Goal: Transaction & Acquisition: Purchase product/service

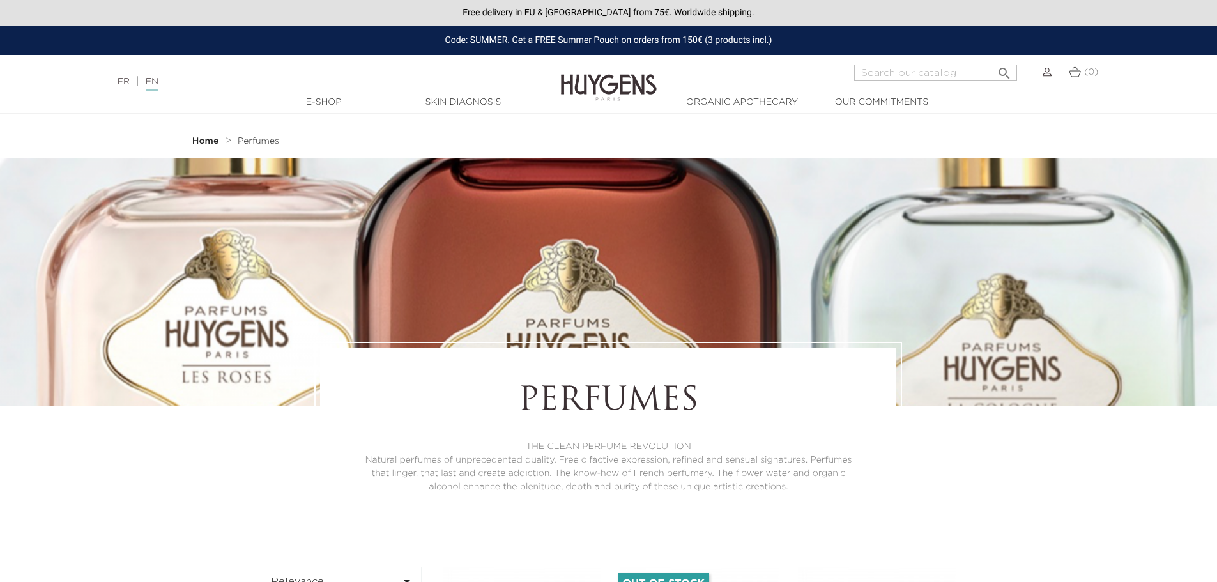
click at [570, 81] on img at bounding box center [609, 78] width 96 height 49
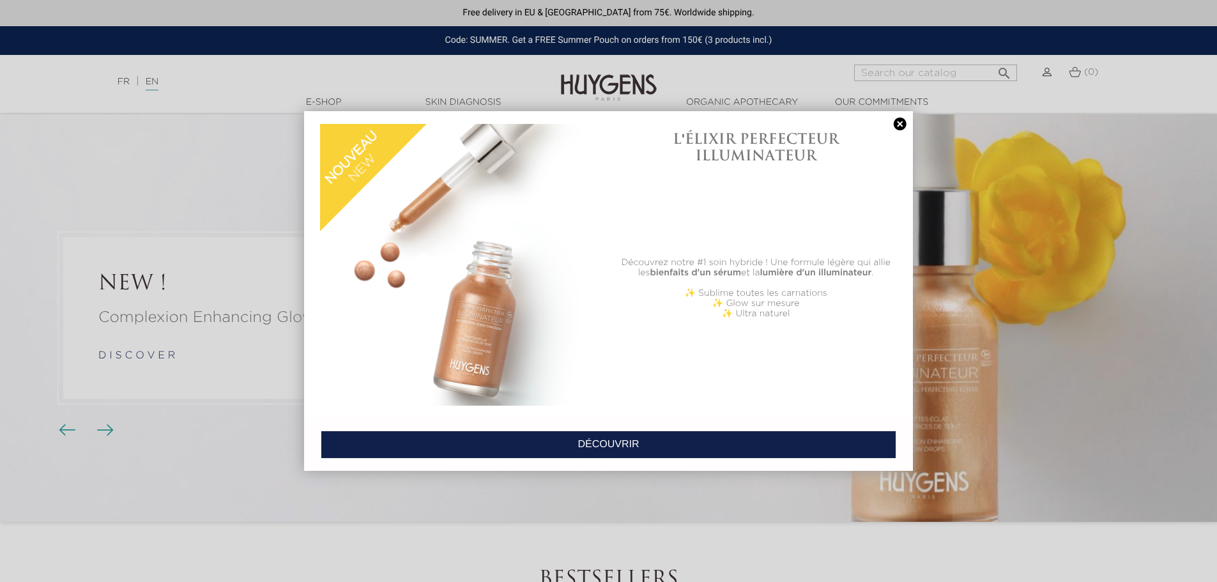
click at [872, 74] on div at bounding box center [608, 291] width 1217 height 582
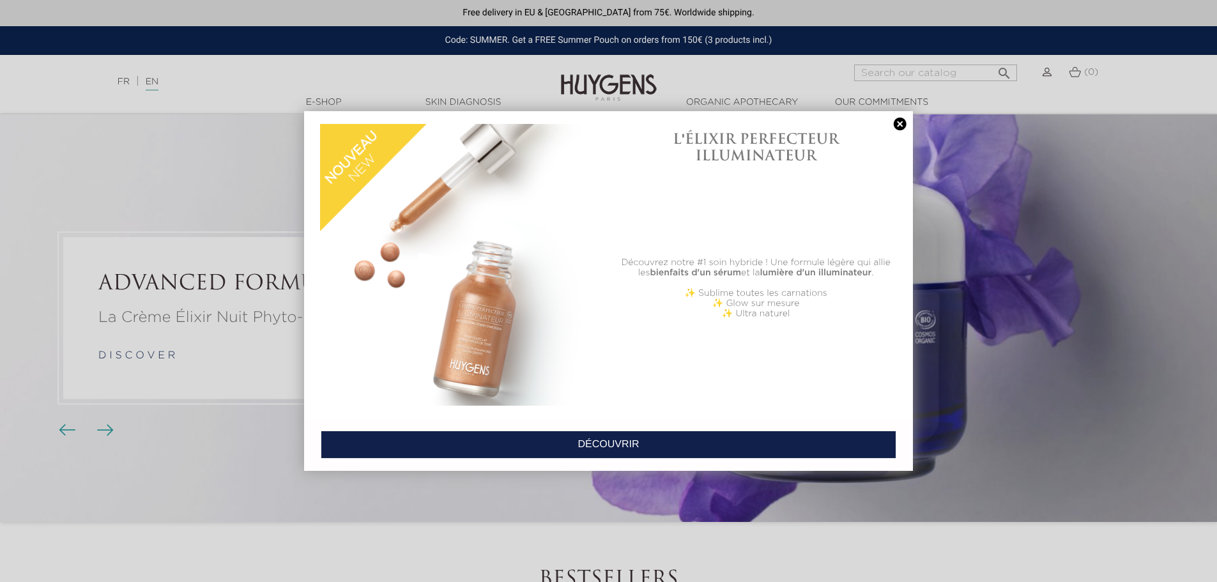
click at [946, 74] on div at bounding box center [608, 291] width 1217 height 582
click at [901, 127] on link at bounding box center [900, 124] width 18 height 13
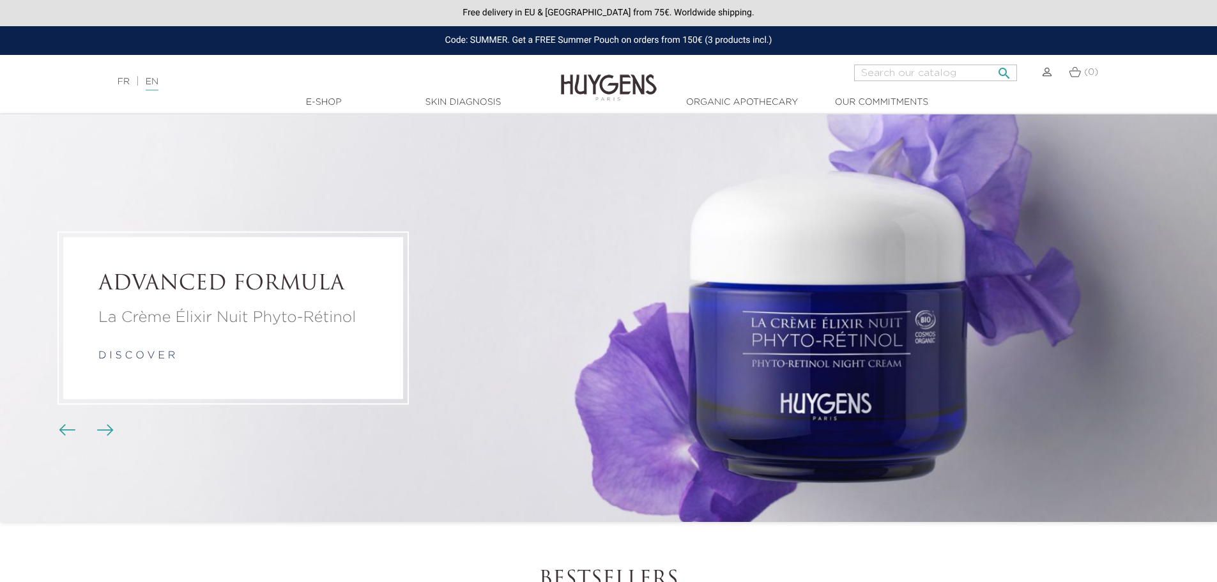
click at [870, 75] on input "Search" at bounding box center [935, 73] width 163 height 17
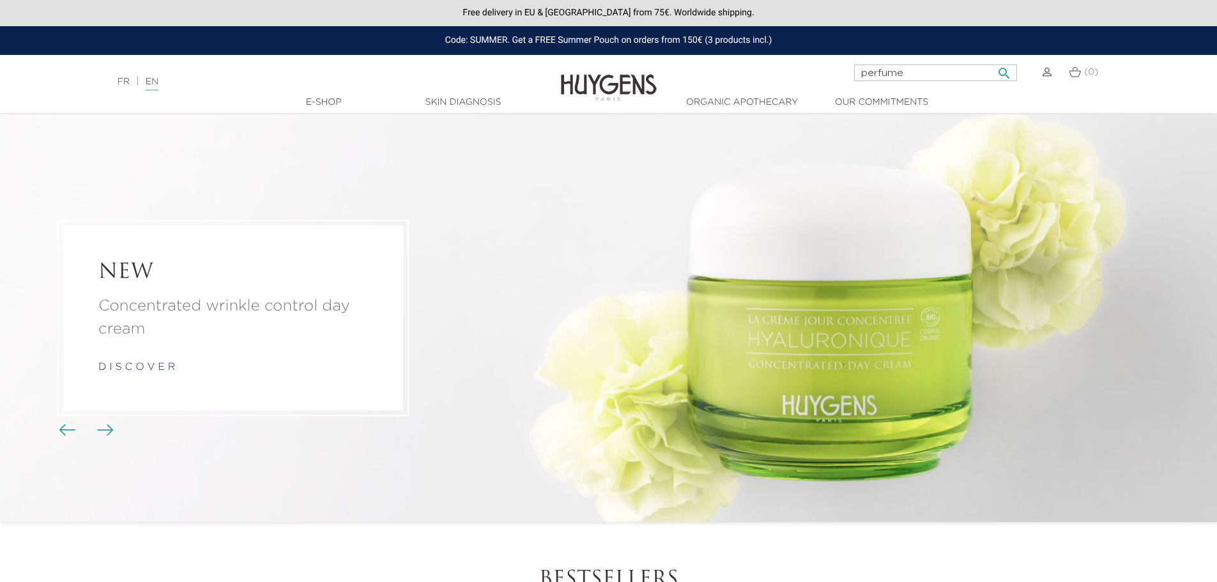
type input "perfume"
click at [992, 61] on button " Search" at bounding box center [1003, 69] width 23 height 17
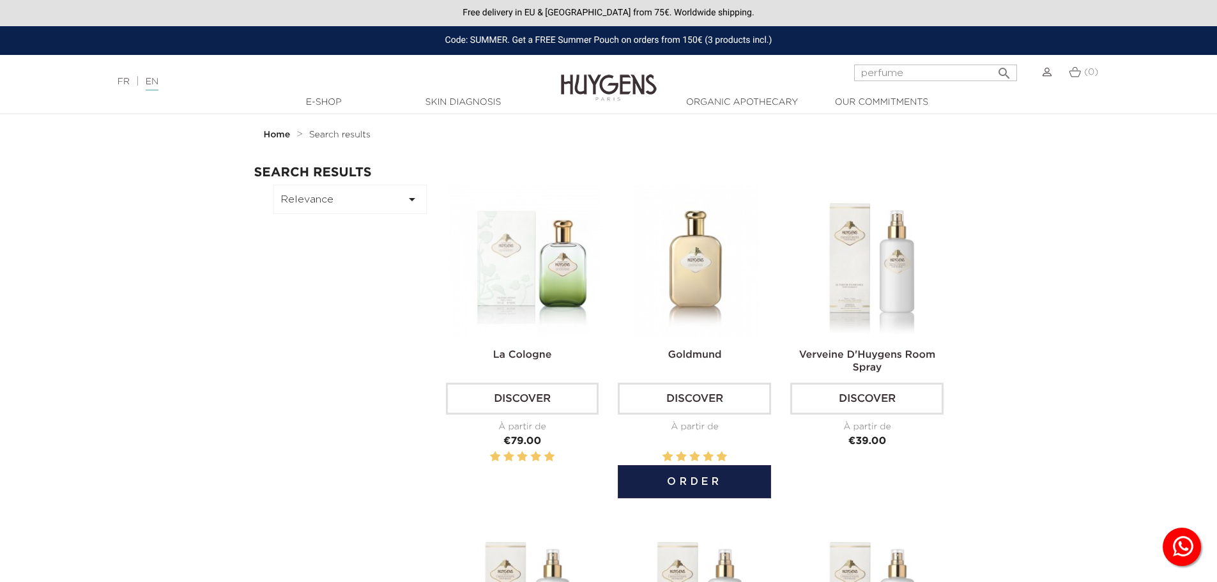
click at [690, 273] on img at bounding box center [696, 261] width 153 height 153
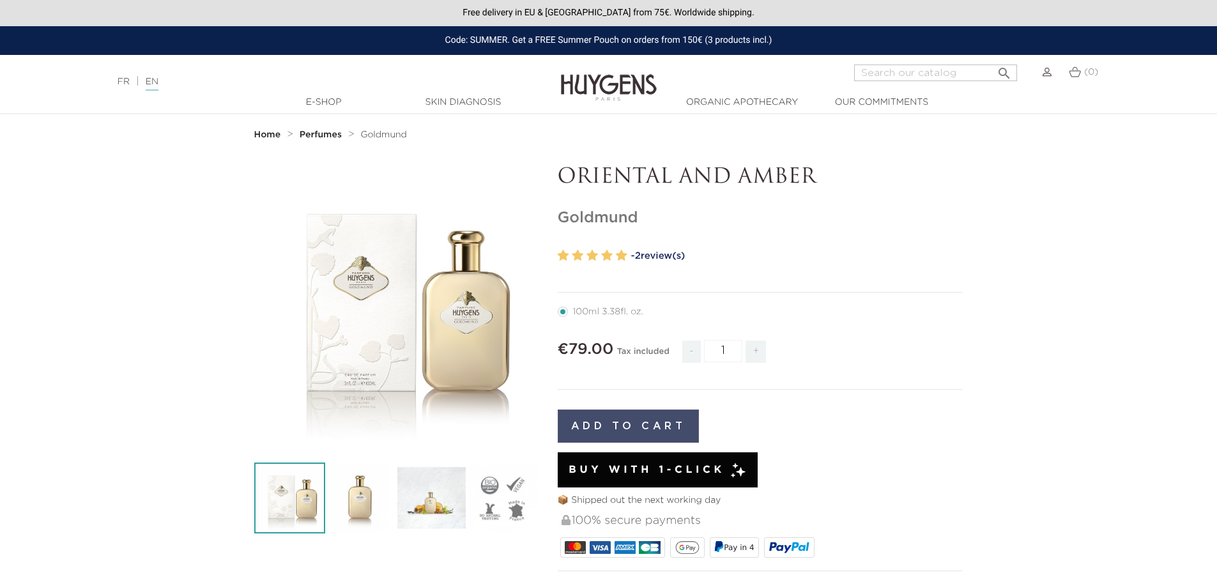
click at [621, 420] on button "Add to cart" at bounding box center [629, 425] width 142 height 33
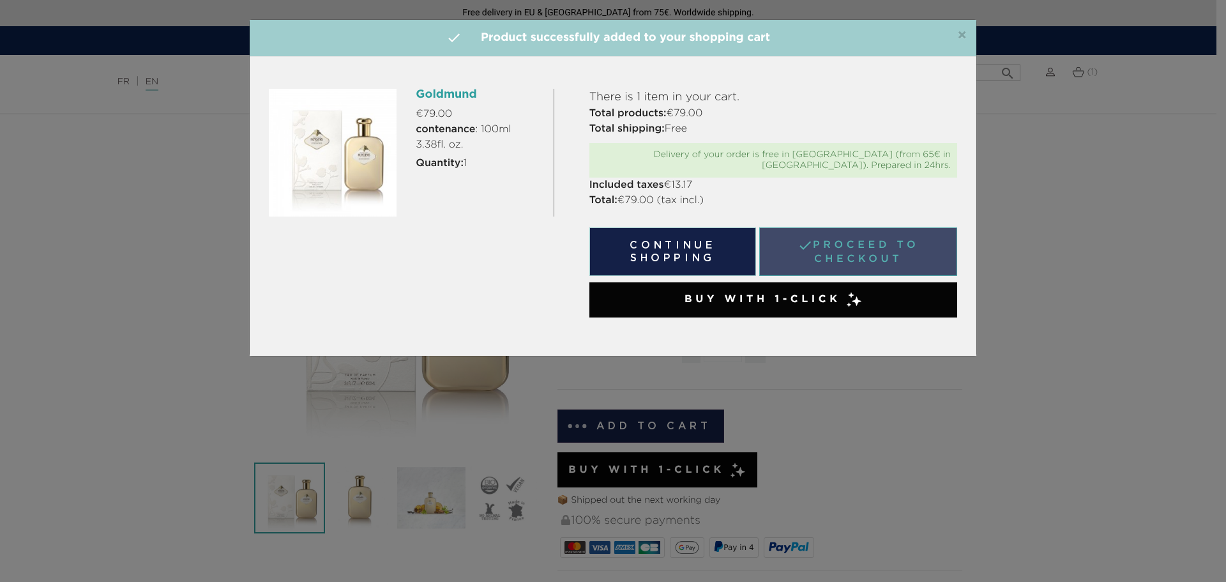
click at [890, 245] on link " Proceed to checkout" at bounding box center [858, 251] width 198 height 49
